Goal: Information Seeking & Learning: Learn about a topic

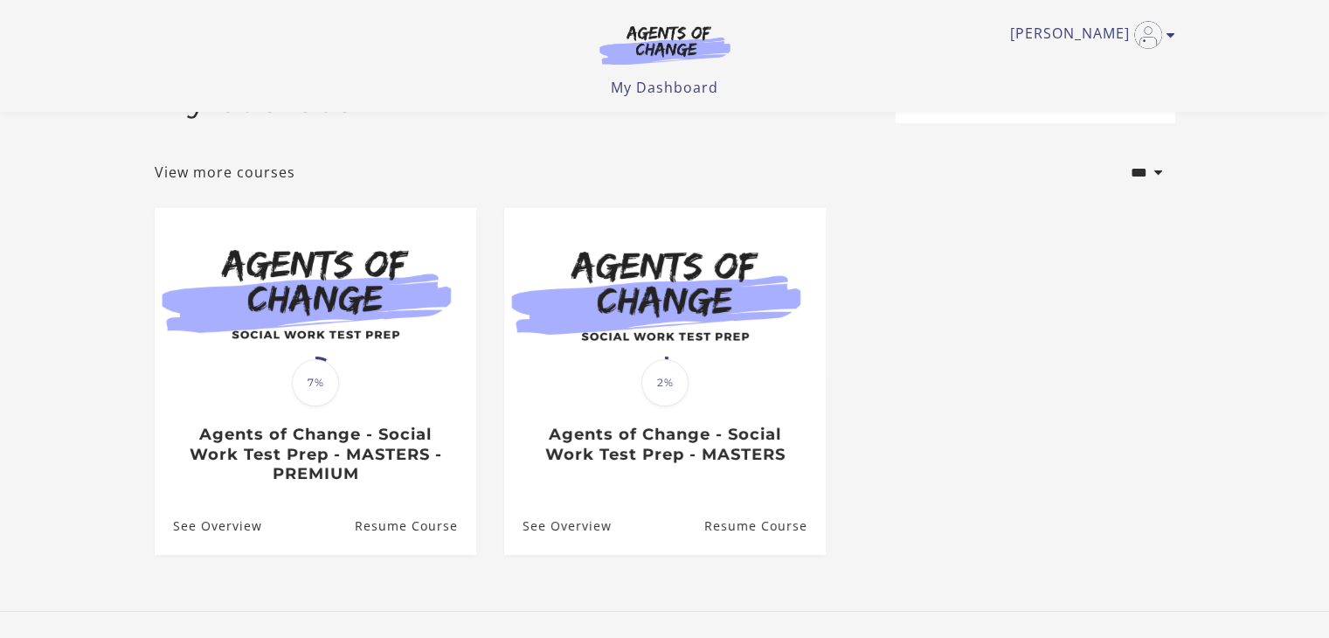
scroll to position [162, 0]
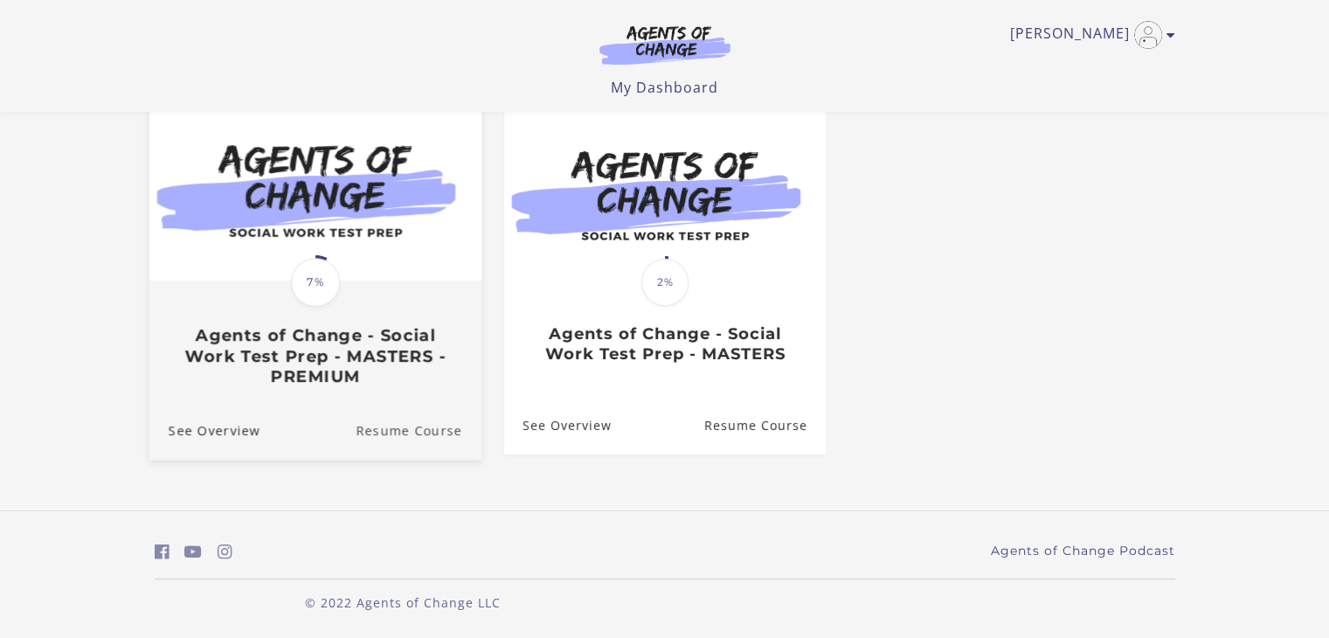
click at [420, 429] on link "Resume Course" at bounding box center [419, 430] width 126 height 59
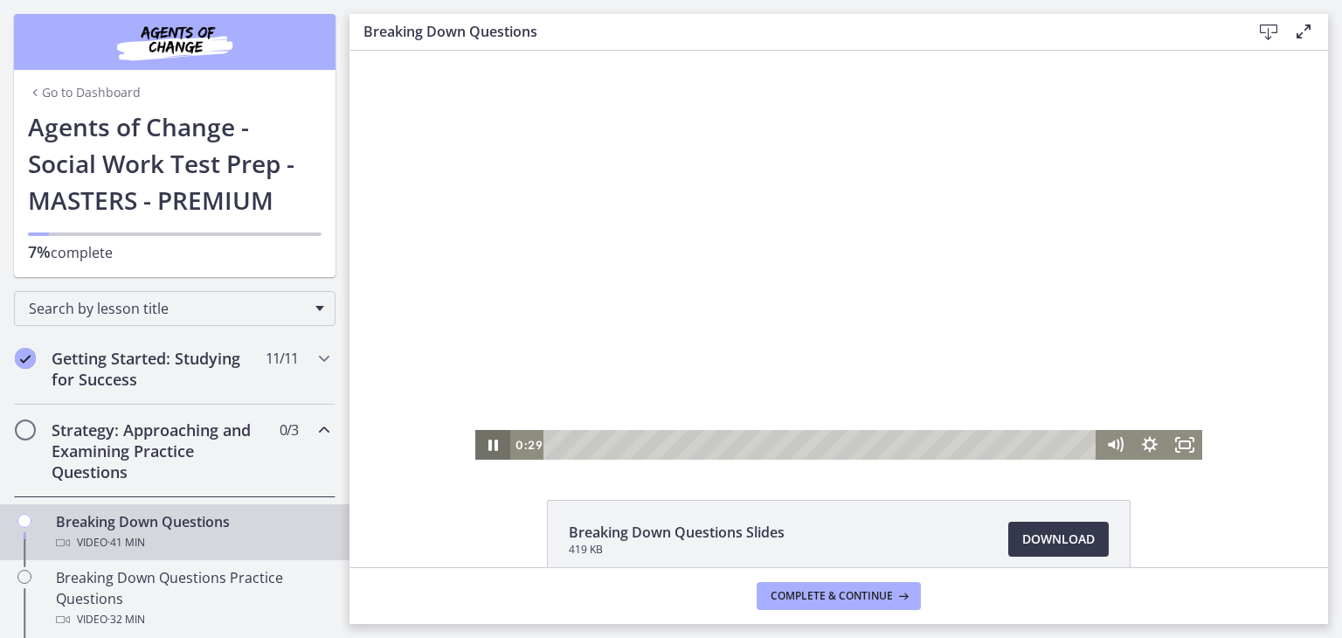
click at [487, 447] on icon "Pause" at bounding box center [492, 445] width 35 height 30
click at [489, 442] on icon "Play Video" at bounding box center [494, 445] width 10 height 15
click at [489, 447] on icon "Pause" at bounding box center [493, 446] width 11 height 14
click at [489, 448] on icon "Play Video" at bounding box center [493, 445] width 9 height 12
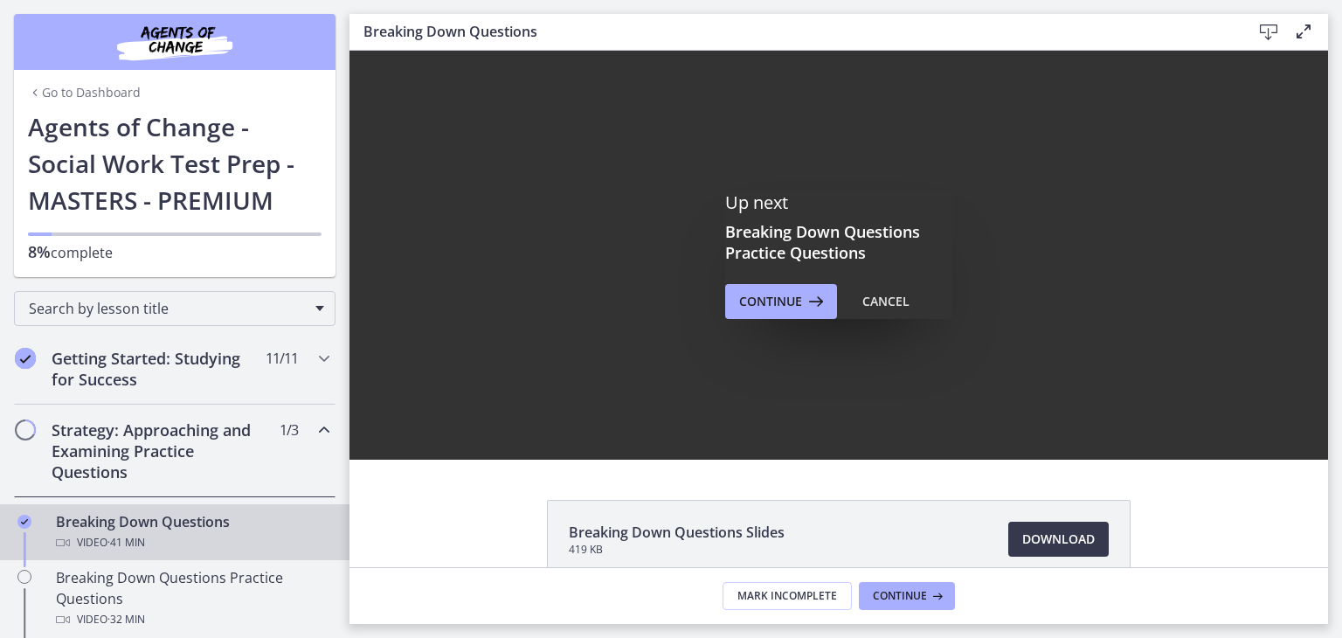
click at [82, 89] on link "Go to Dashboard" at bounding box center [84, 92] width 113 height 17
